Goal: Information Seeking & Learning: Learn about a topic

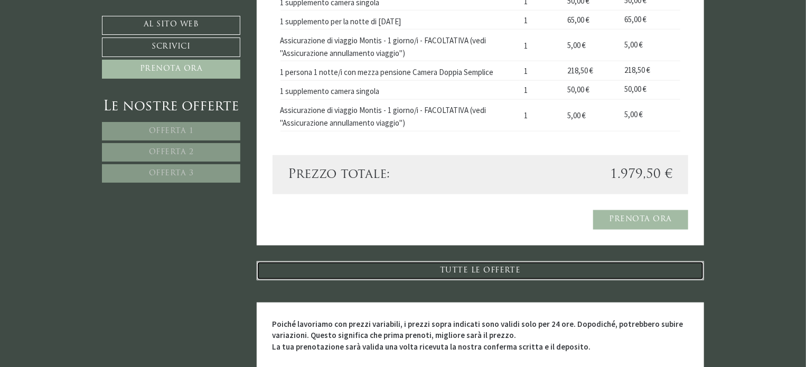
scroll to position [2695, 0]
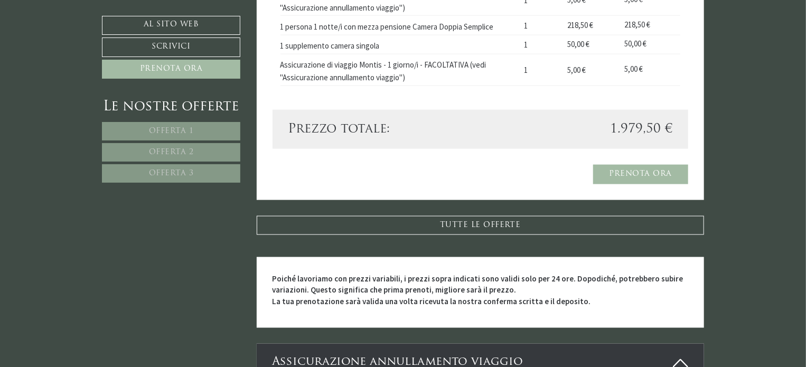
click at [182, 175] on font "Offerta 3" at bounding box center [171, 174] width 45 height 8
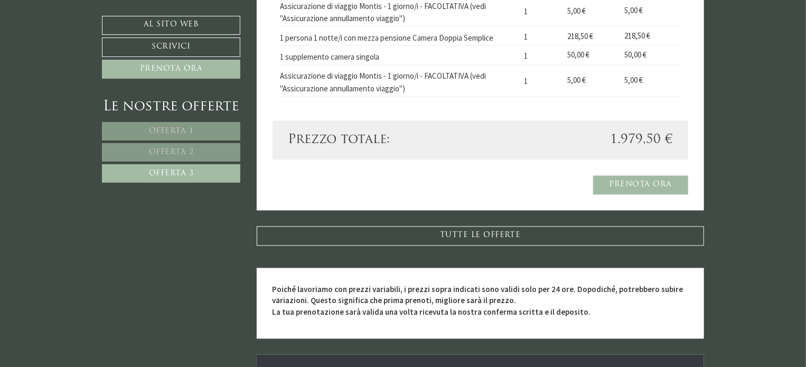
scroll to position [964, 0]
click at [203, 150] on link "Offerta 2" at bounding box center [171, 152] width 138 height 18
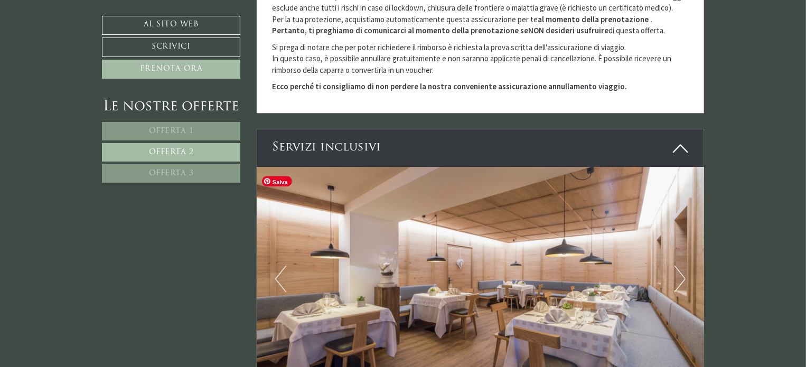
scroll to position [1439, 0]
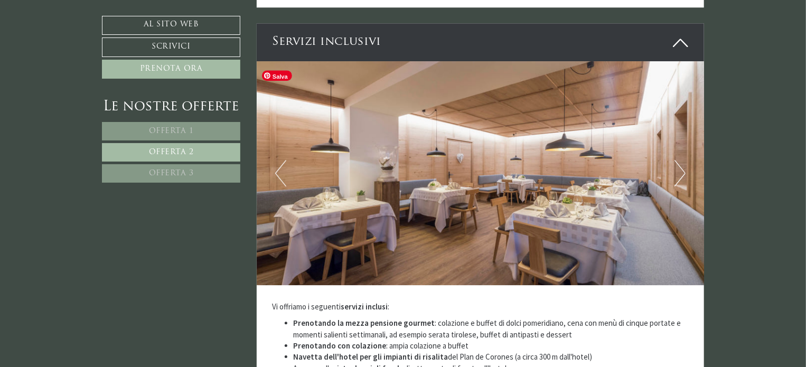
click at [671, 181] on img at bounding box center [481, 173] width 448 height 224
click at [678, 180] on button "Prossimo" at bounding box center [680, 173] width 11 height 26
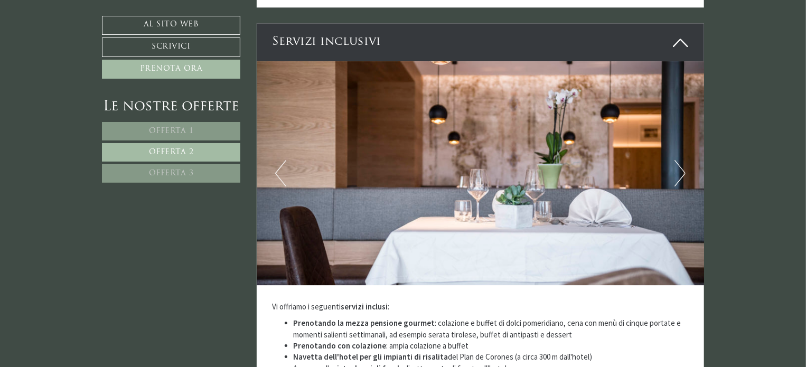
click at [680, 180] on button "Prossimo" at bounding box center [680, 173] width 11 height 26
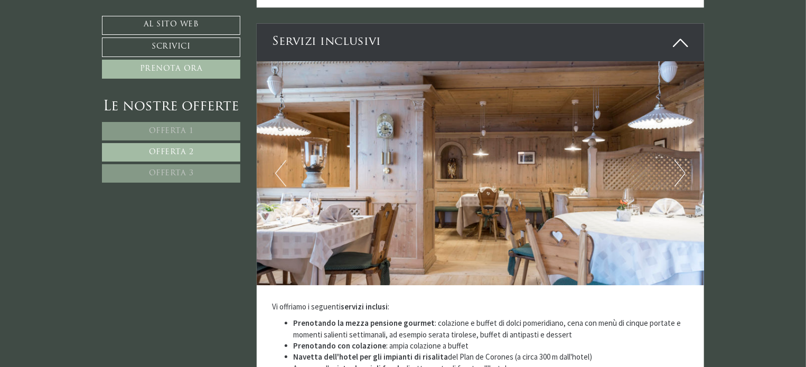
click at [680, 180] on button "Prossimo" at bounding box center [680, 173] width 11 height 26
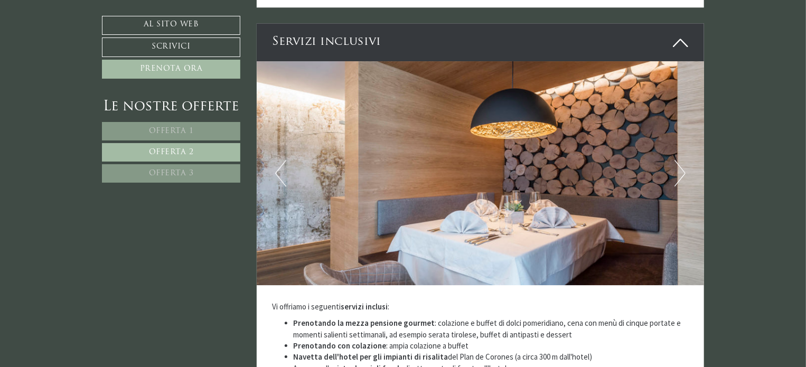
click at [680, 180] on button "Prossimo" at bounding box center [680, 173] width 11 height 26
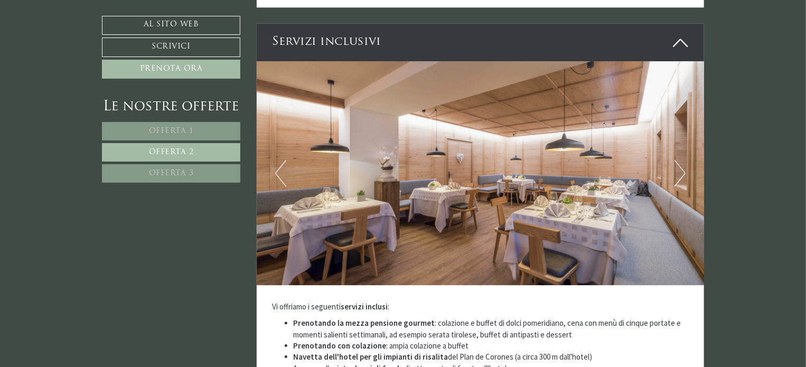
click at [680, 180] on button "Prossimo" at bounding box center [680, 173] width 11 height 26
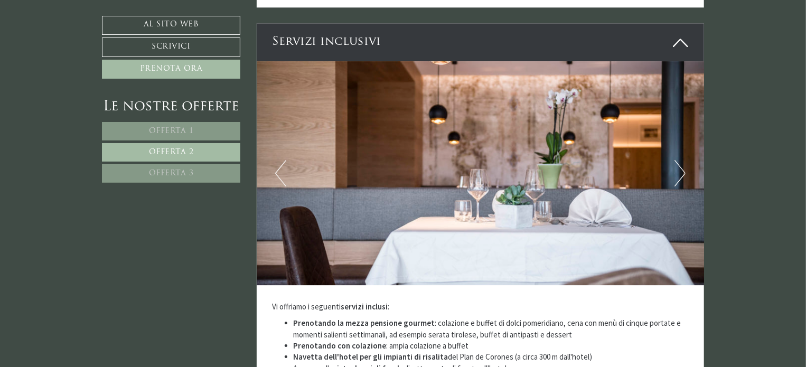
click at [680, 180] on button "Prossimo" at bounding box center [680, 173] width 11 height 26
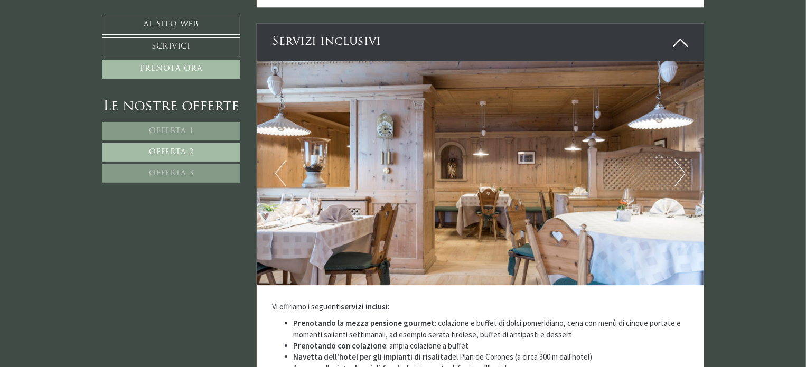
click at [680, 180] on button "Prossimo" at bounding box center [680, 173] width 11 height 26
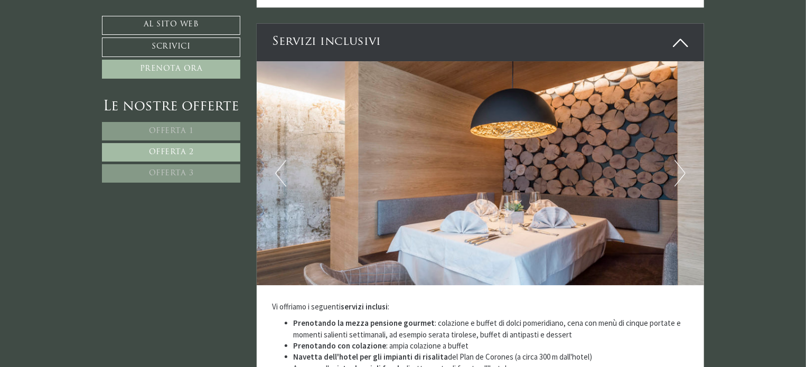
click at [680, 180] on button "Prossimo" at bounding box center [680, 173] width 11 height 26
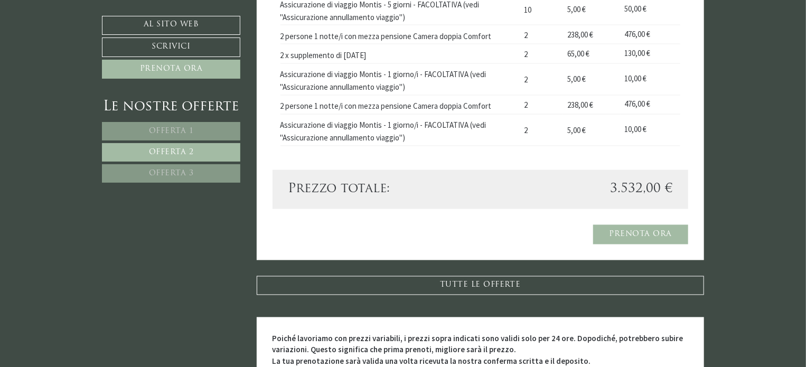
scroll to position [805, 0]
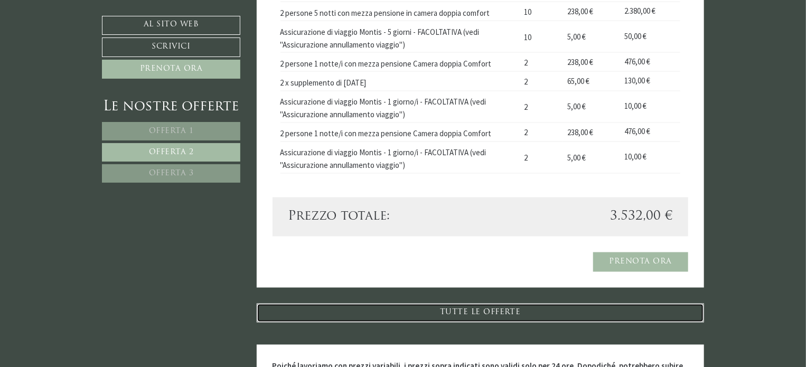
click at [497, 304] on link "TUTTE LE OFFERTE" at bounding box center [481, 313] width 448 height 19
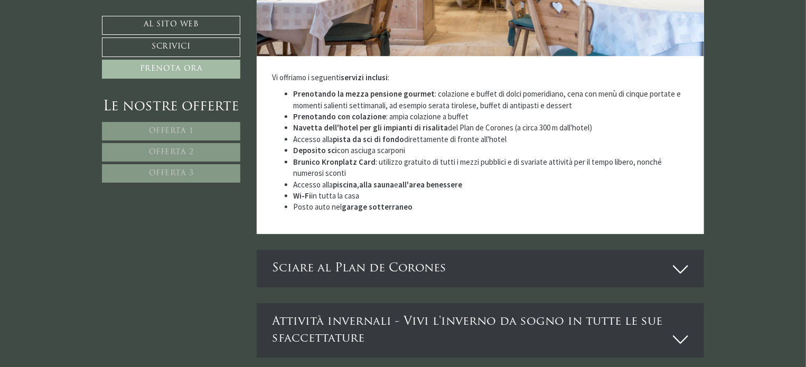
scroll to position [3487, 0]
